Goal: Navigation & Orientation: Find specific page/section

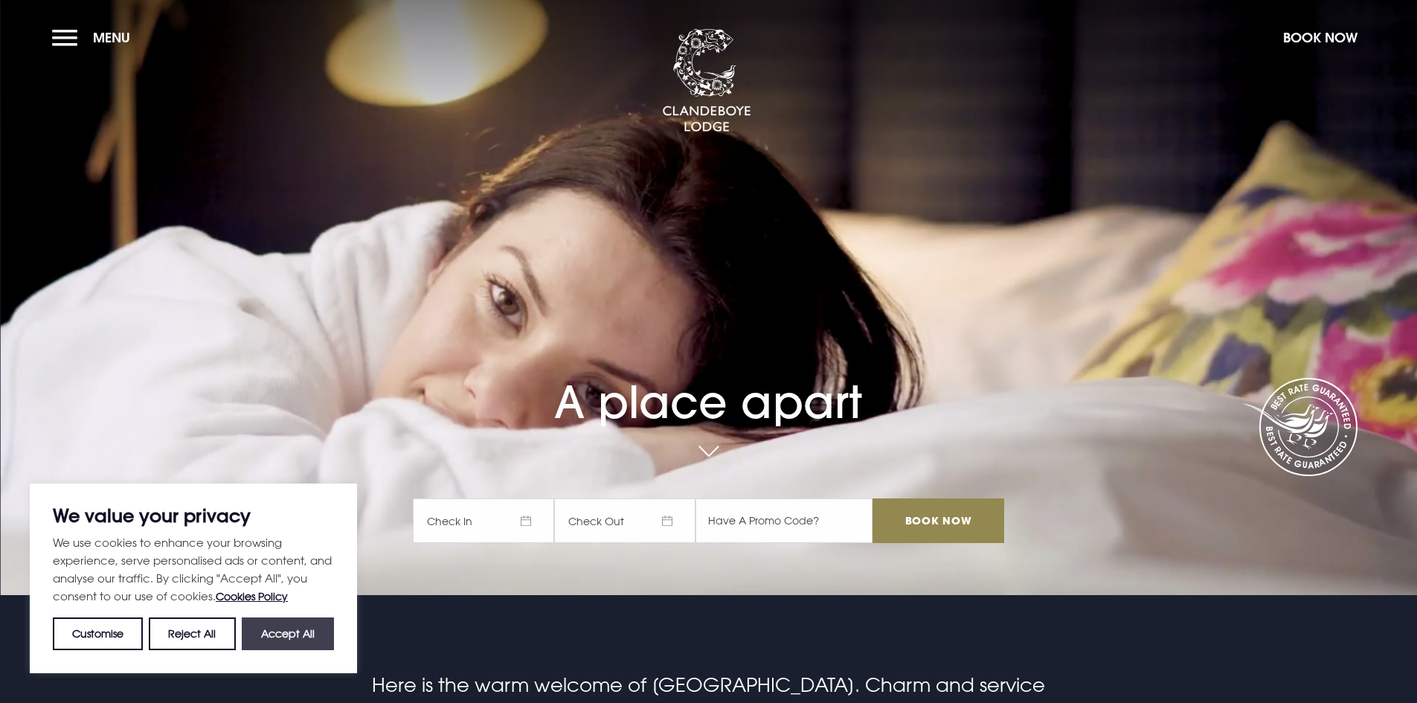
click at [322, 640] on button "Accept All" at bounding box center [288, 633] width 92 height 33
checkbox input "true"
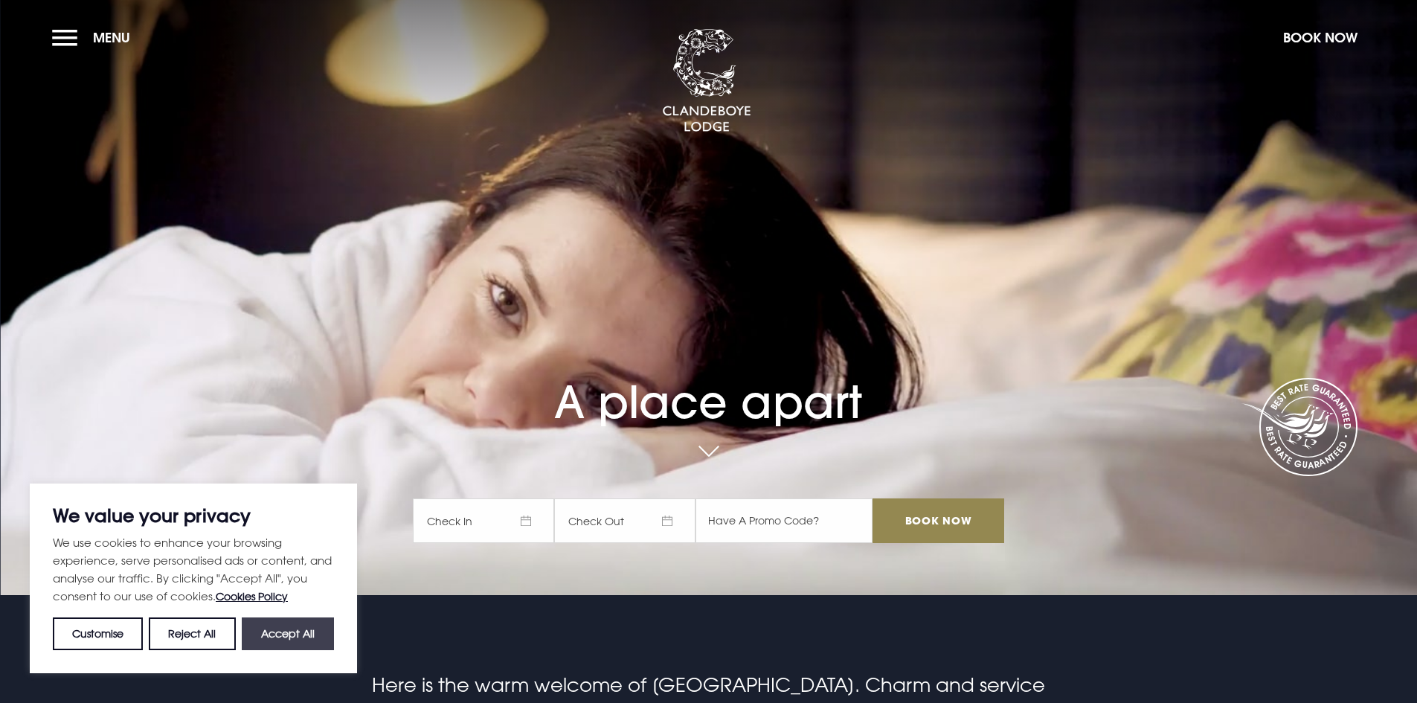
checkbox input "true"
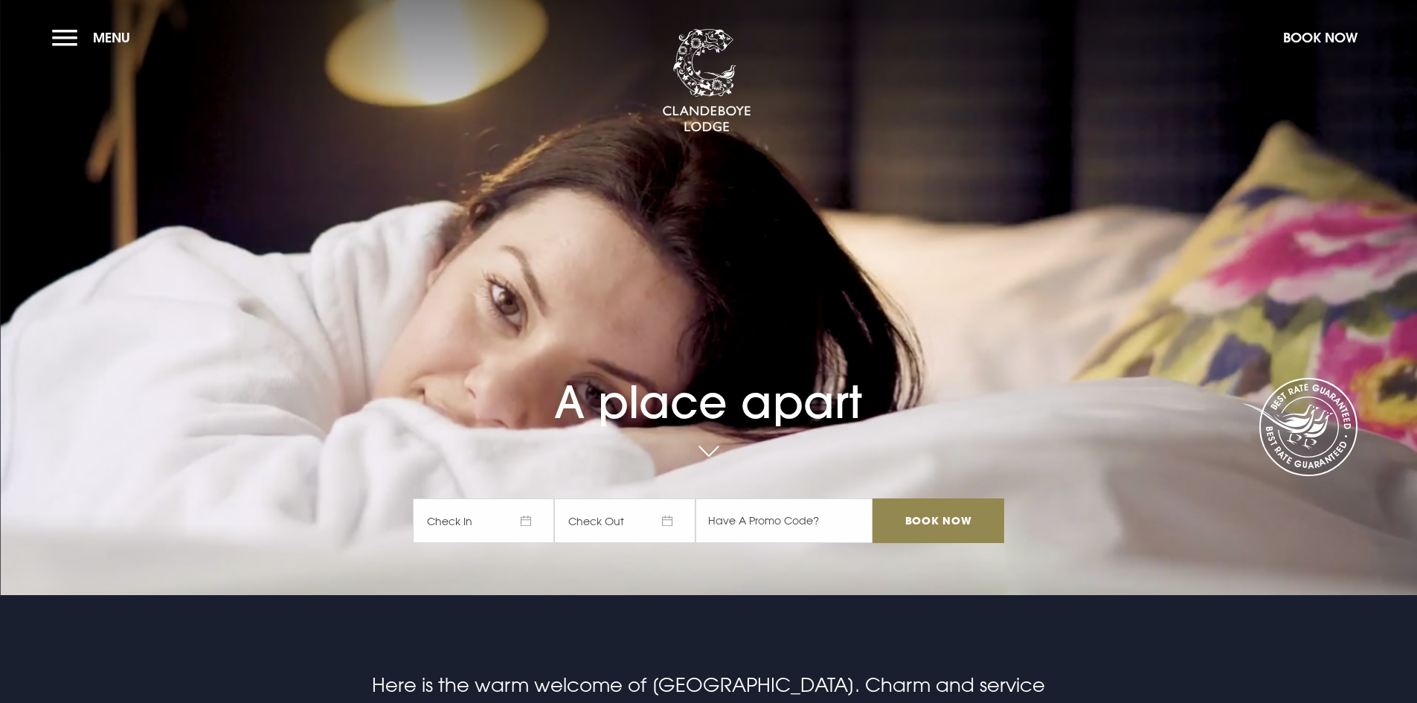
click at [44, 36] on section "A place apart Check In Check Out Mon Tue Wed Thur Fri Sat Sun Mon Tue Wed Thur …" at bounding box center [708, 297] width 1417 height 595
click at [55, 43] on button "Menu" at bounding box center [95, 38] width 86 height 32
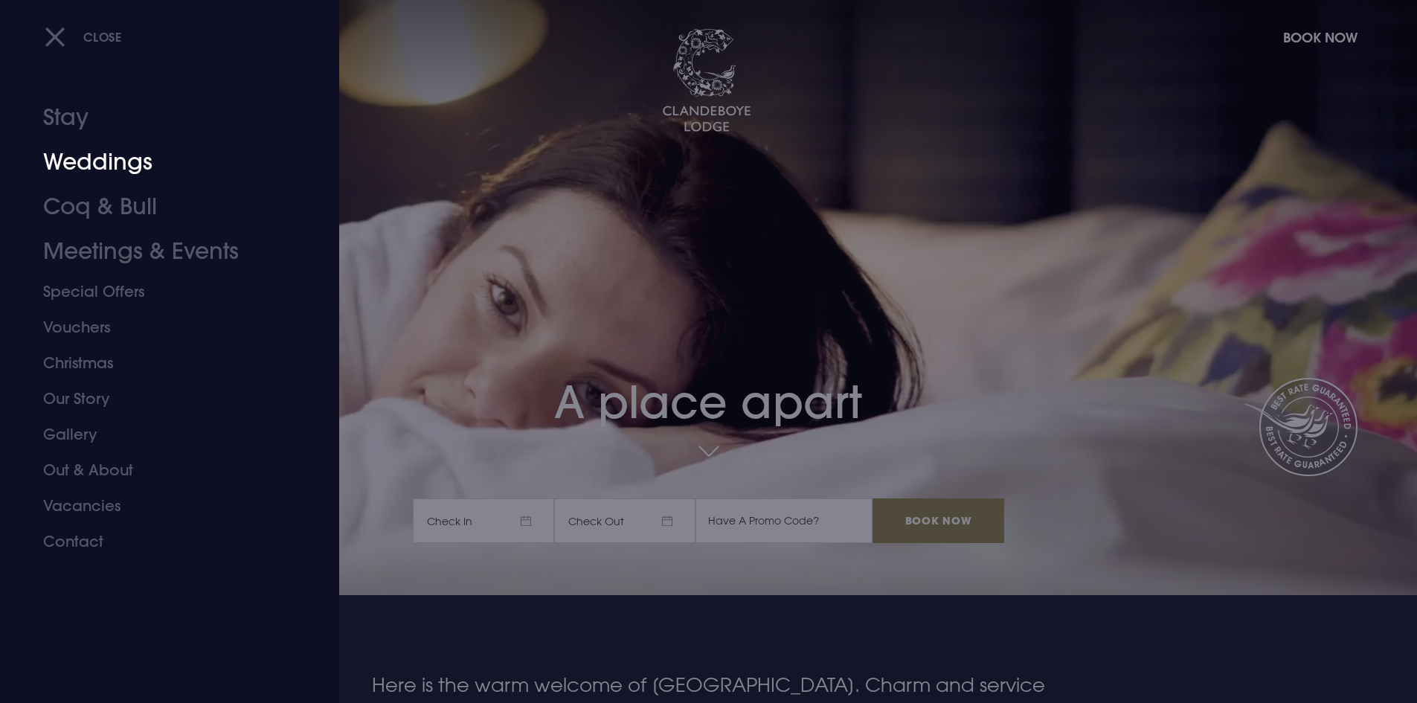
click at [123, 158] on link "Weddings" at bounding box center [160, 162] width 235 height 45
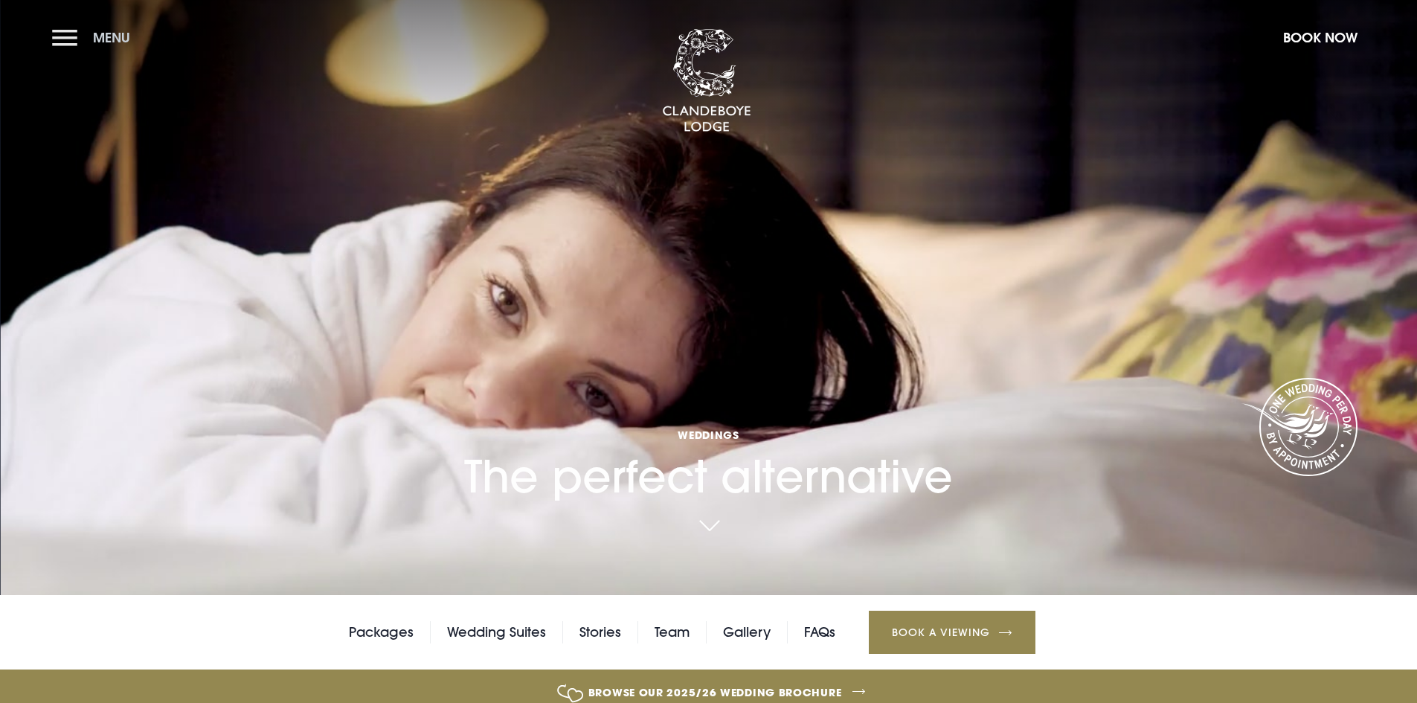
click at [57, 36] on button "Menu" at bounding box center [95, 38] width 86 height 32
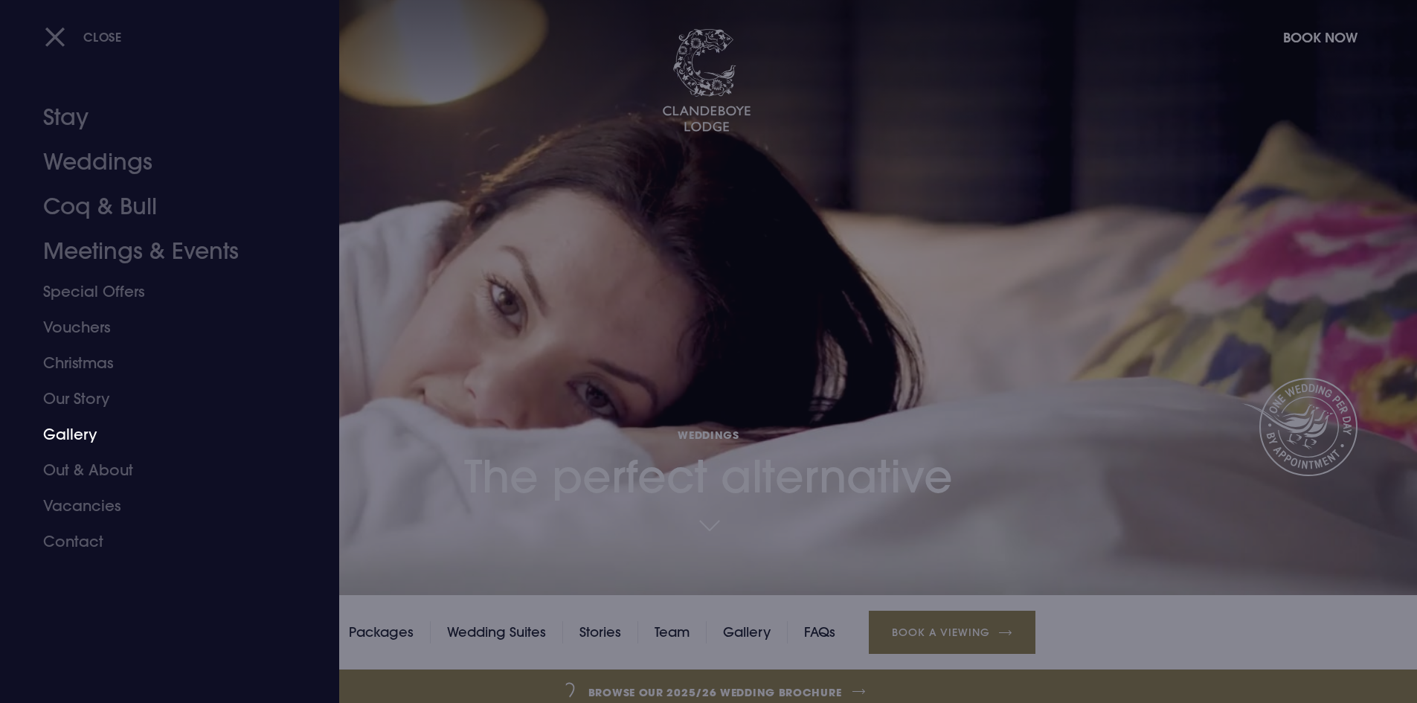
click at [81, 422] on link "Gallery" at bounding box center [160, 435] width 235 height 36
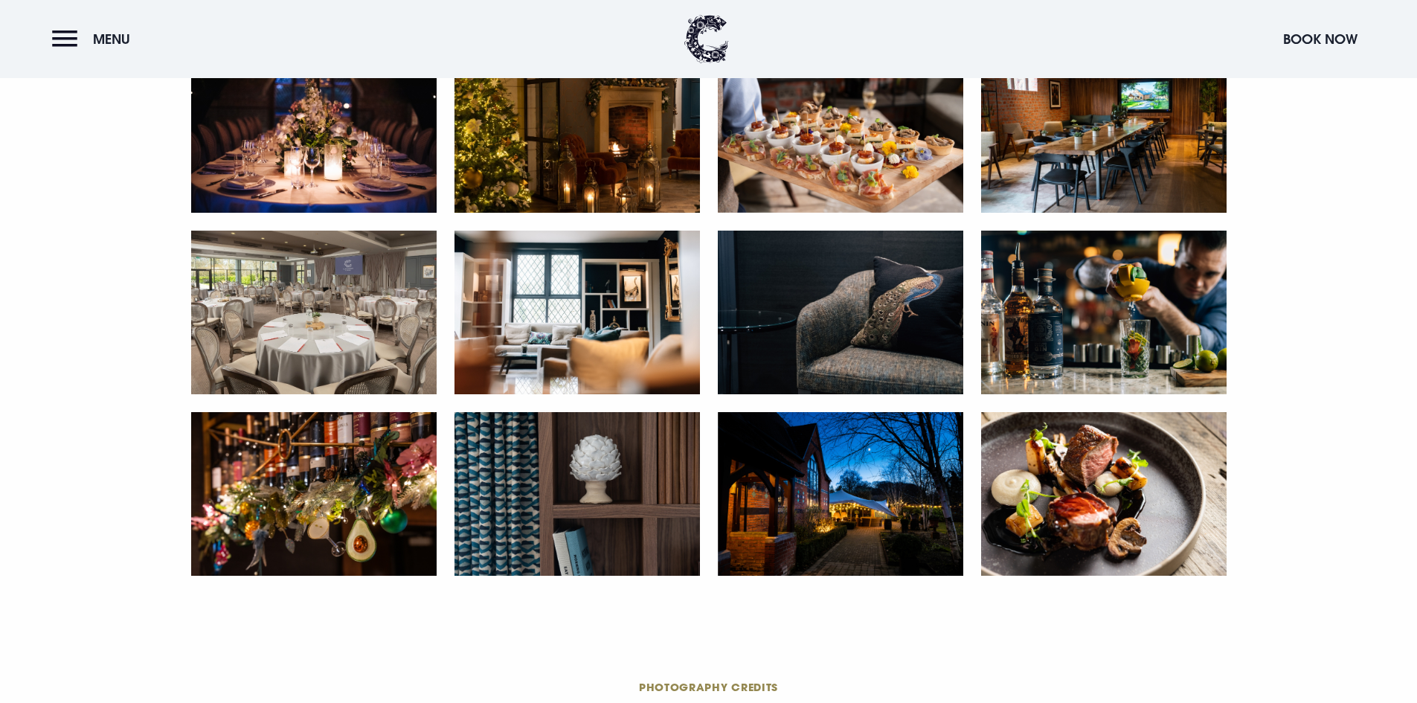
scroll to position [3198, 0]
